Goal: Task Accomplishment & Management: Use online tool/utility

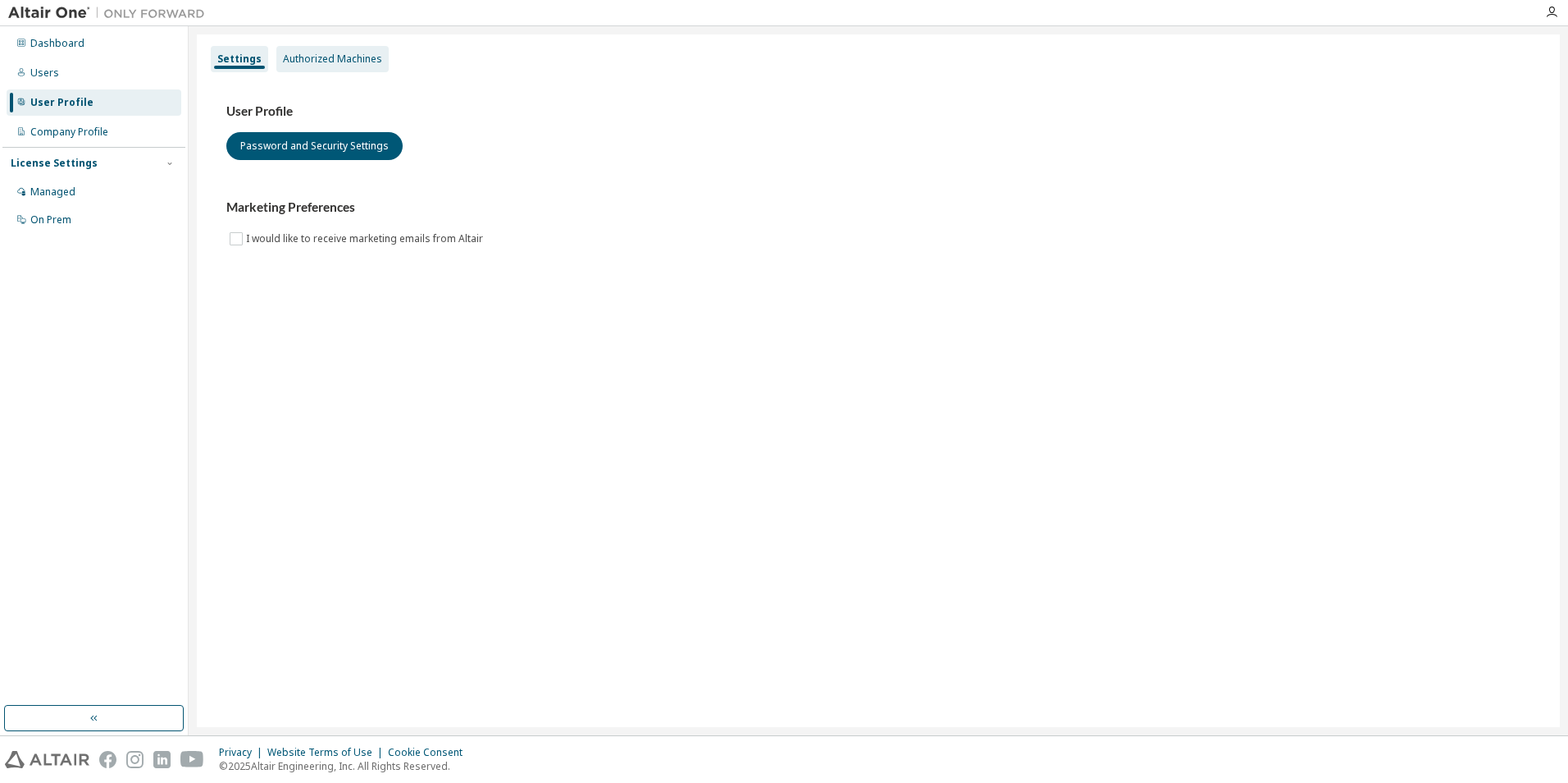
click at [330, 56] on div "Authorized Machines" at bounding box center [333, 59] width 99 height 14
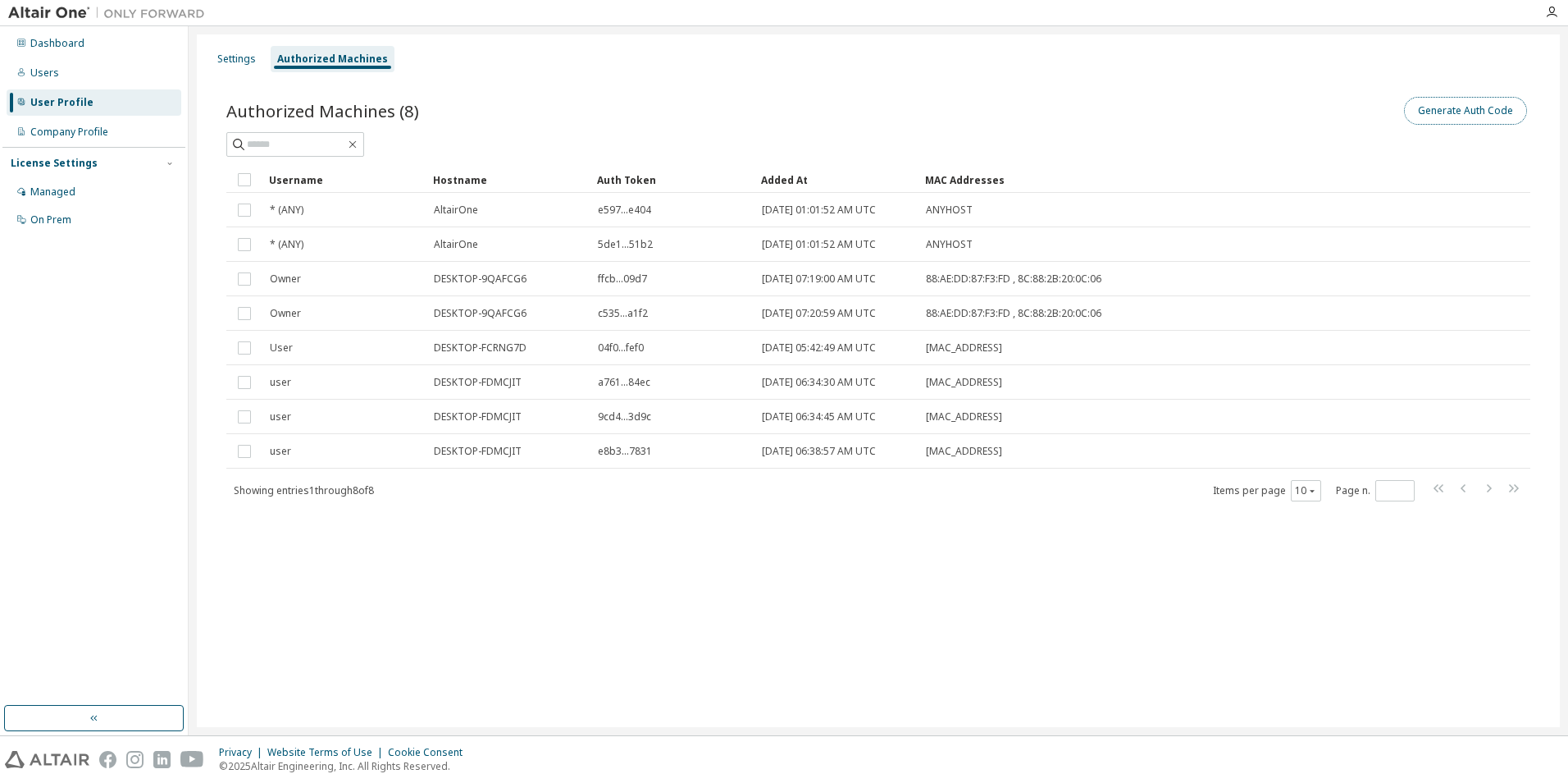
click at [1471, 108] on button "Generate Auth Code" at bounding box center [1465, 110] width 123 height 28
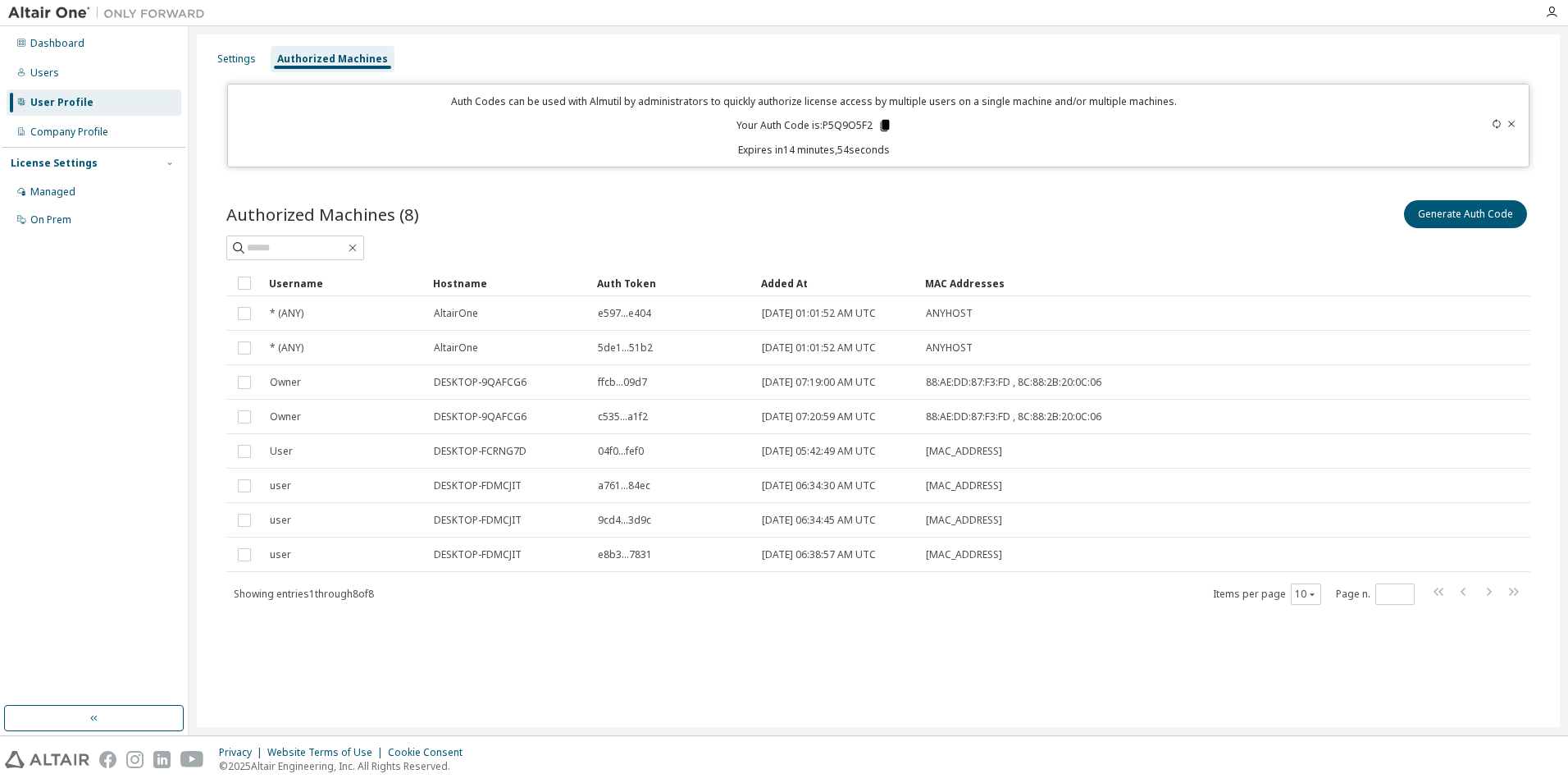
click at [889, 126] on icon at bounding box center [885, 125] width 9 height 12
